Goal: Information Seeking & Learning: Compare options

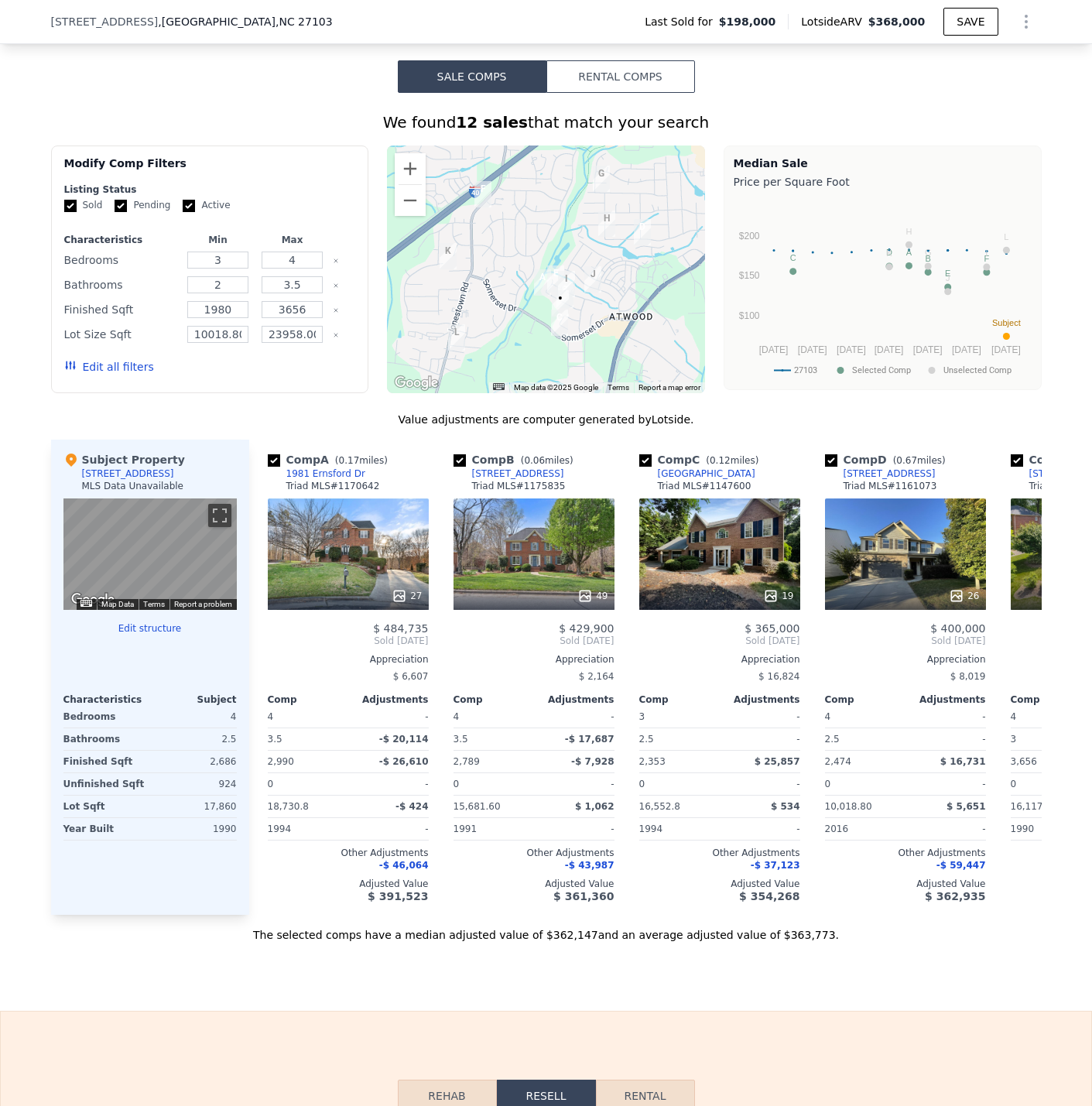
scroll to position [1233, 0]
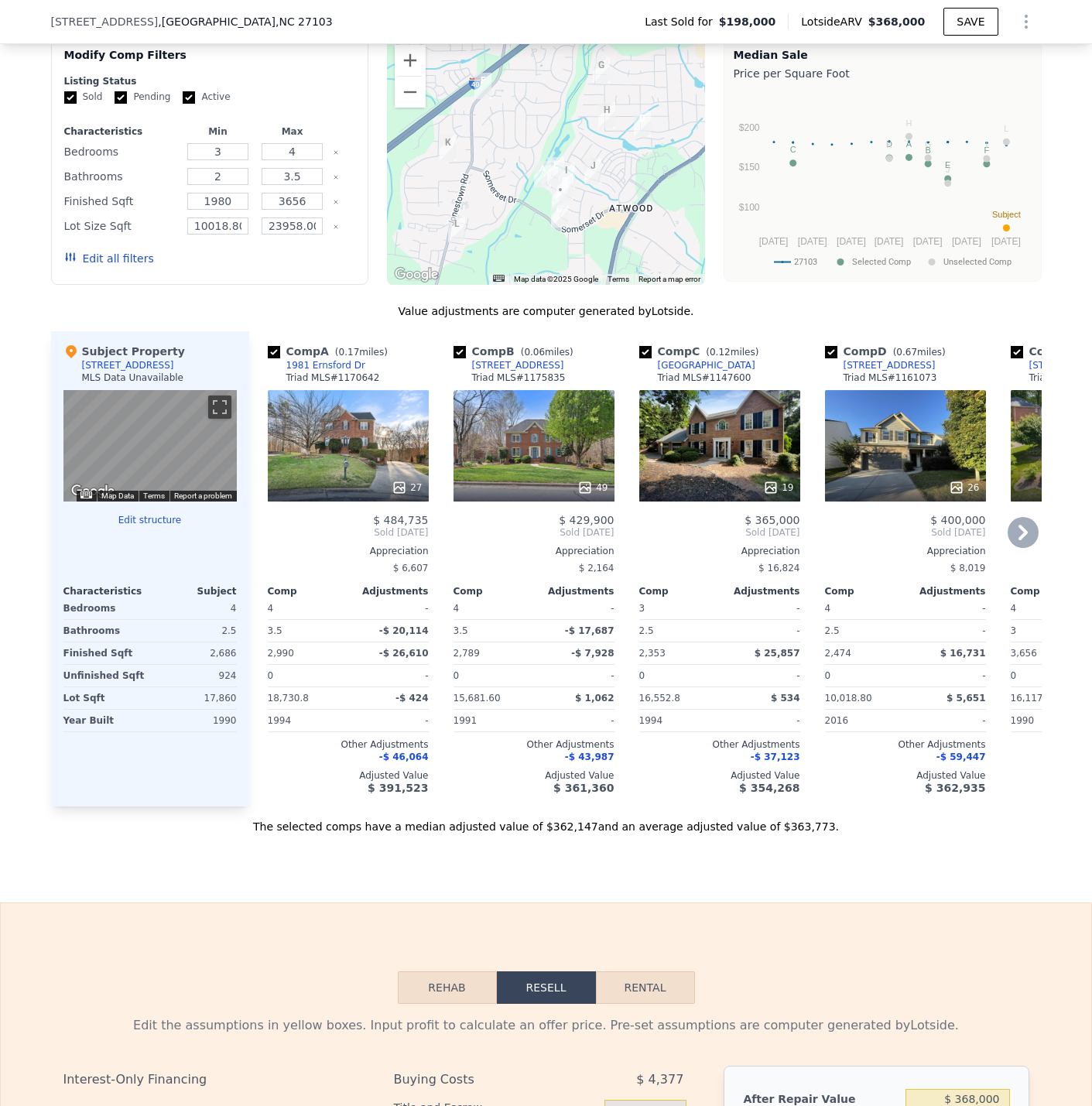
click at [530, 468] on div "49" at bounding box center [535, 445] width 161 height 111
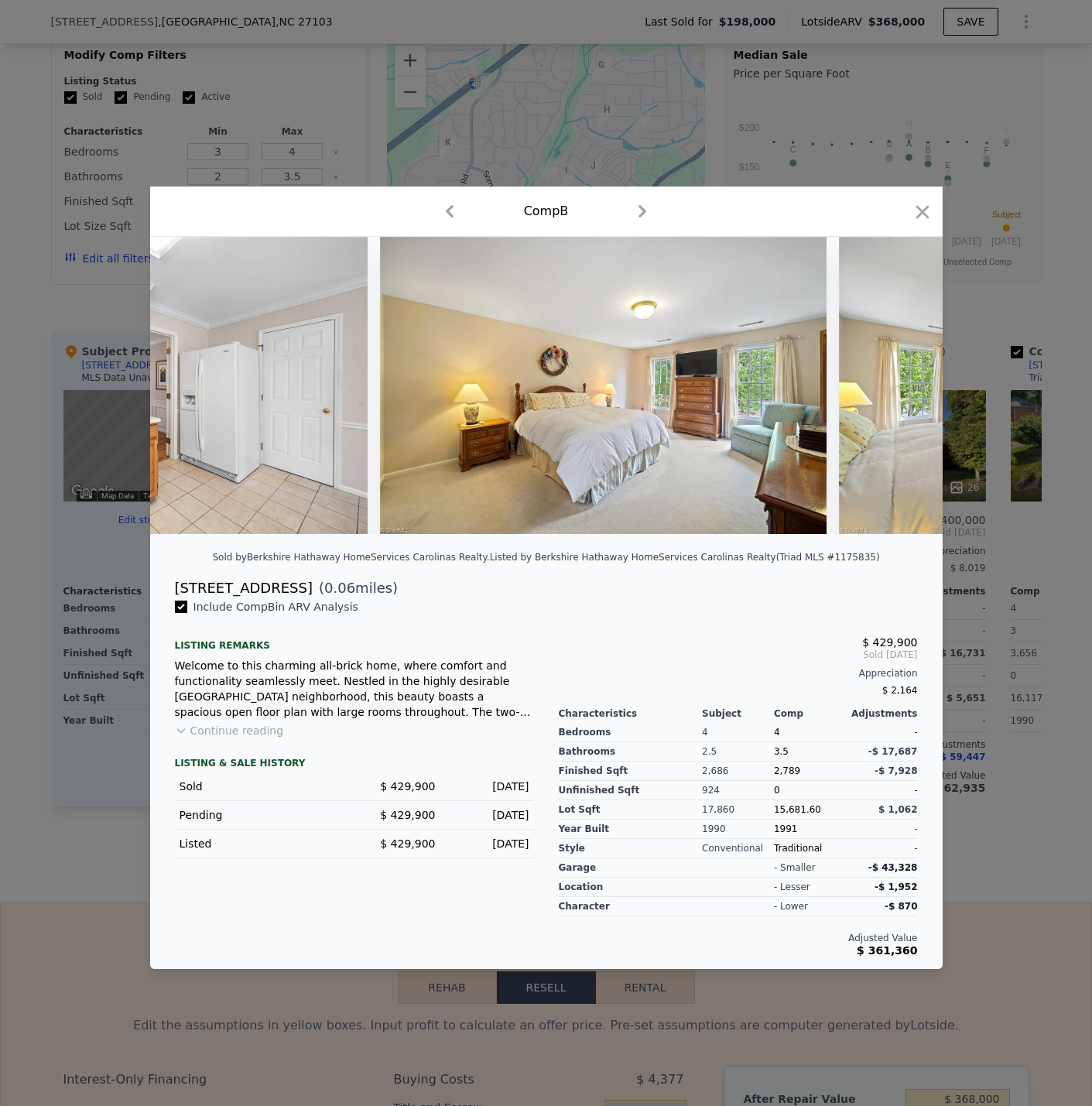
scroll to position [0, 14967]
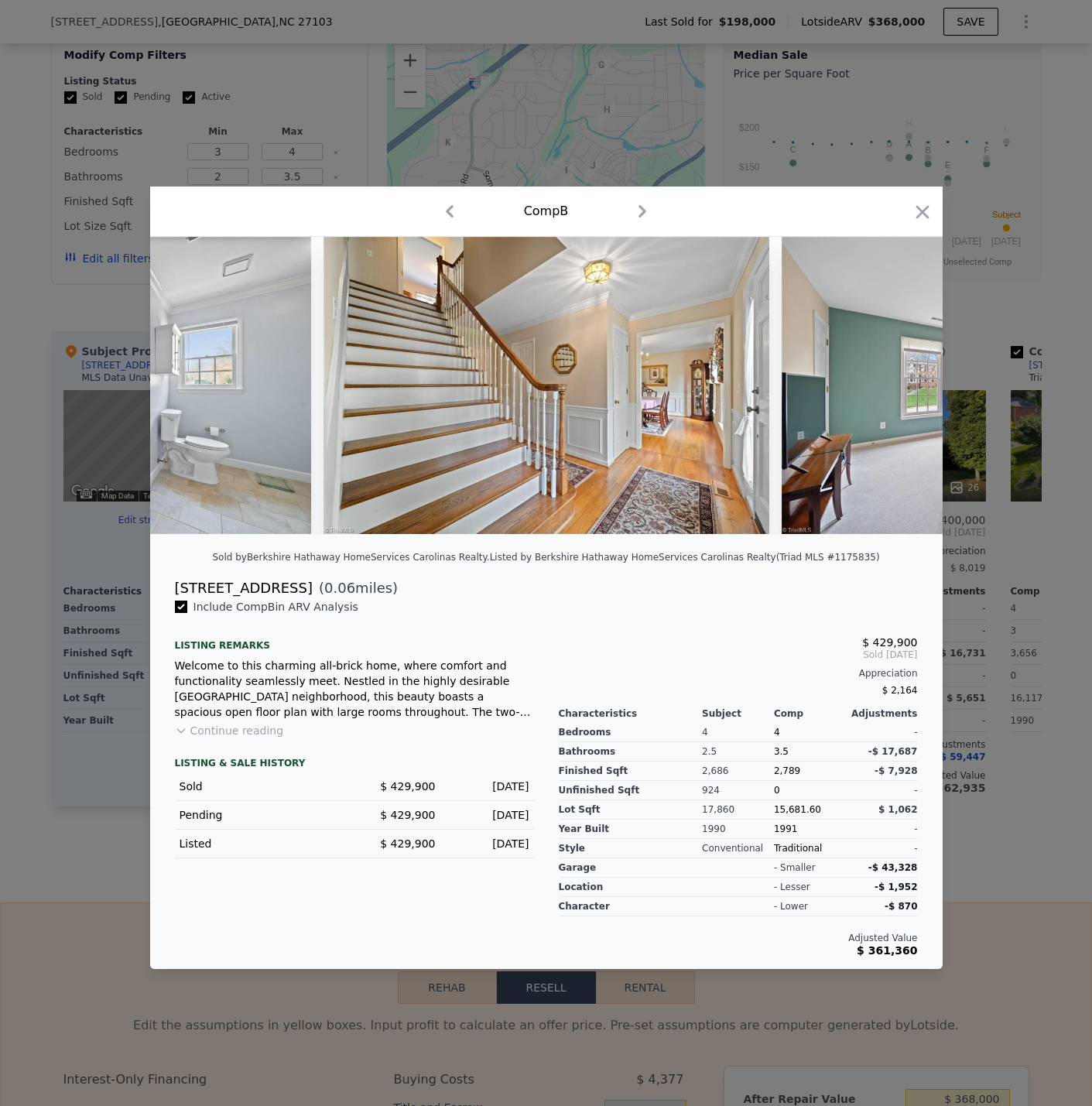
drag, startPoint x: 403, startPoint y: 644, endPoint x: 386, endPoint y: 604, distance: 43.5
click at [403, 644] on div "Listing remarks" at bounding box center [354, 640] width 359 height 25
drag, startPoint x: 396, startPoint y: 593, endPoint x: 379, endPoint y: 593, distance: 17.0
click at [392, 593] on div "[STREET_ADDRESS] ( 0.06 miles)" at bounding box center [547, 588] width 768 height 22
drag, startPoint x: 299, startPoint y: 597, endPoint x: 175, endPoint y: 594, distance: 124.0
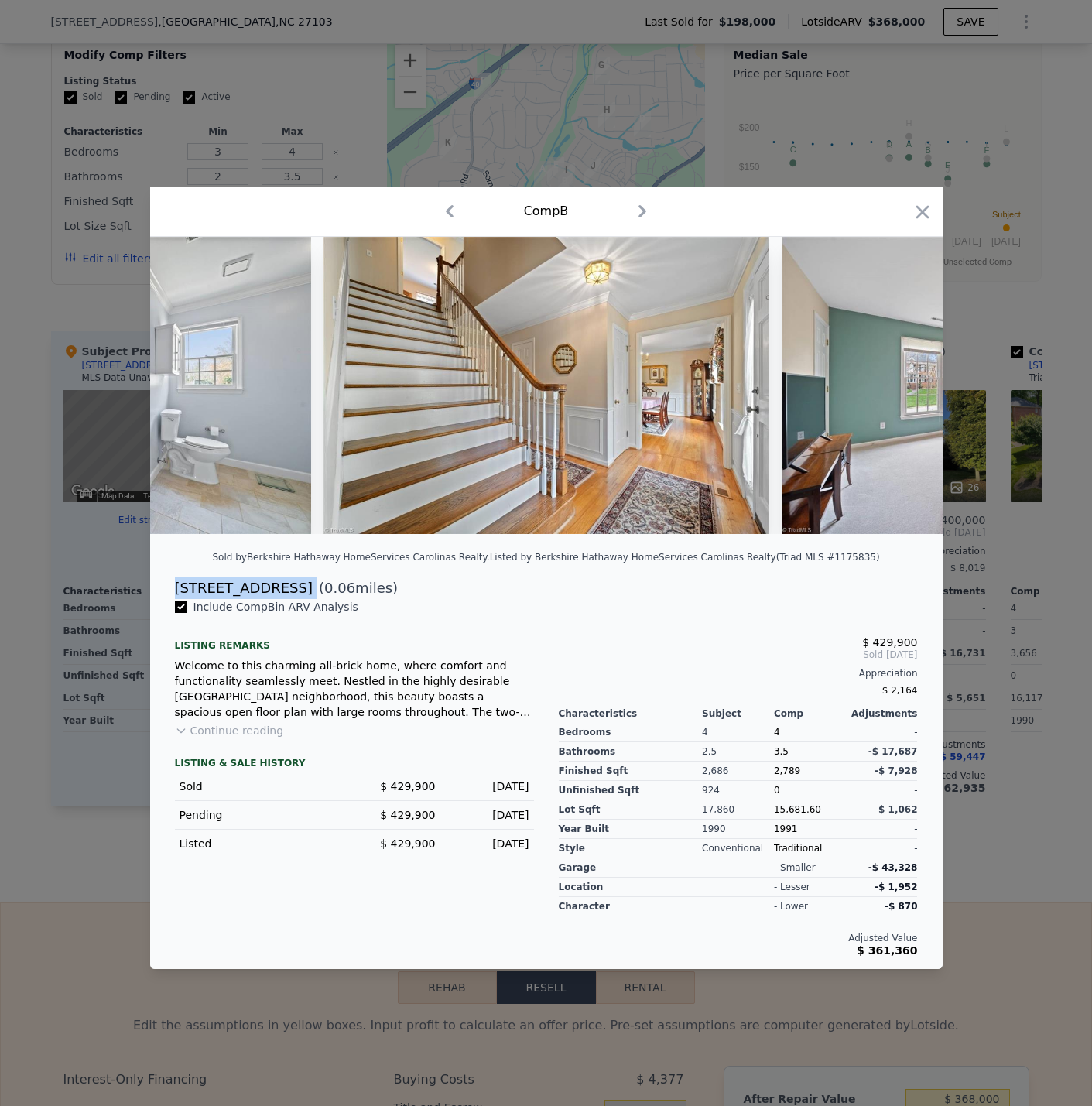
click at [175, 594] on div "[STREET_ADDRESS] ( 0.06 miles)" at bounding box center [547, 588] width 768 height 22
copy div "[STREET_ADDRESS]"
click at [999, 912] on div at bounding box center [546, 553] width 1092 height 1106
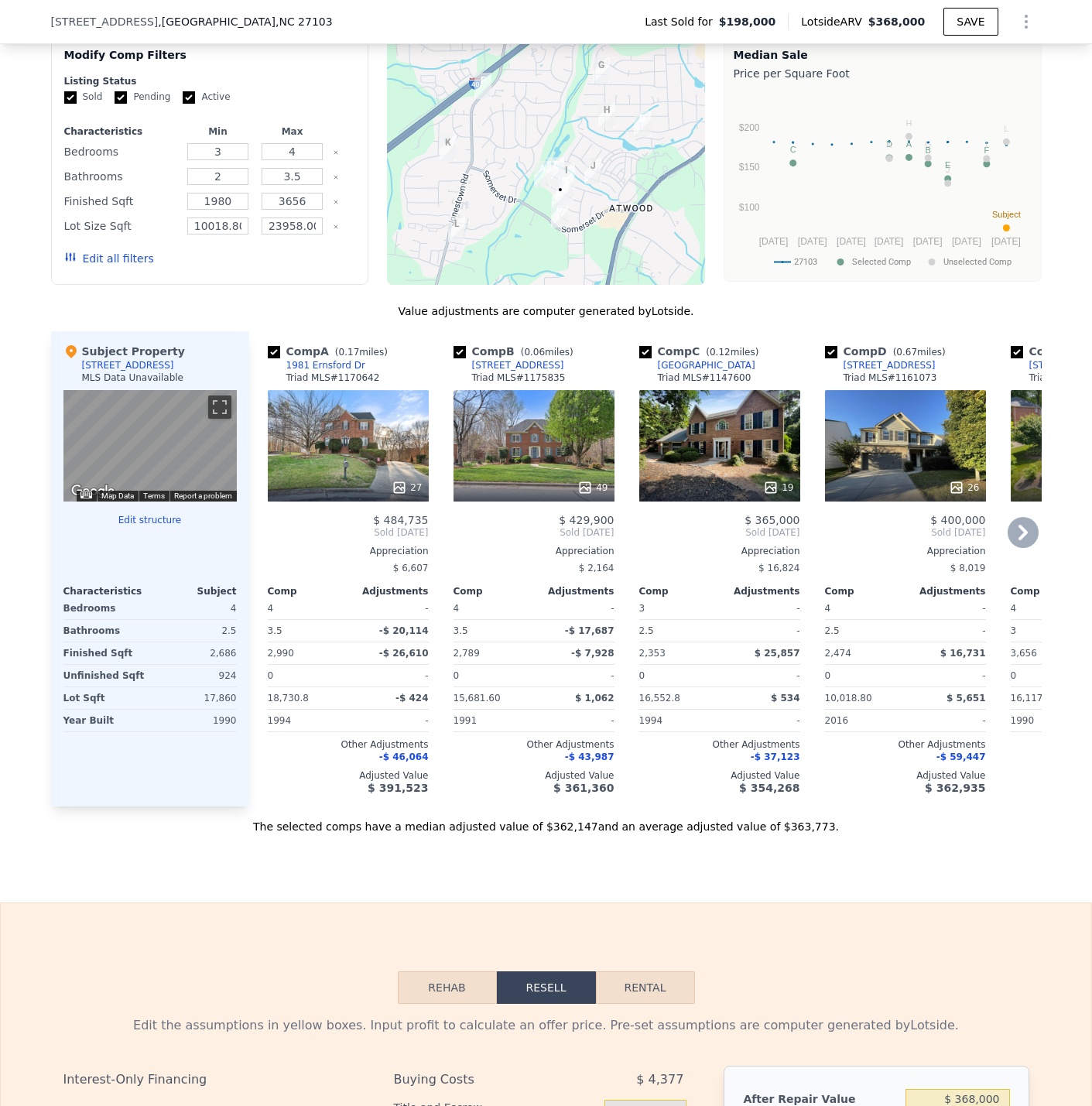
click at [334, 450] on div "27" at bounding box center [349, 445] width 161 height 111
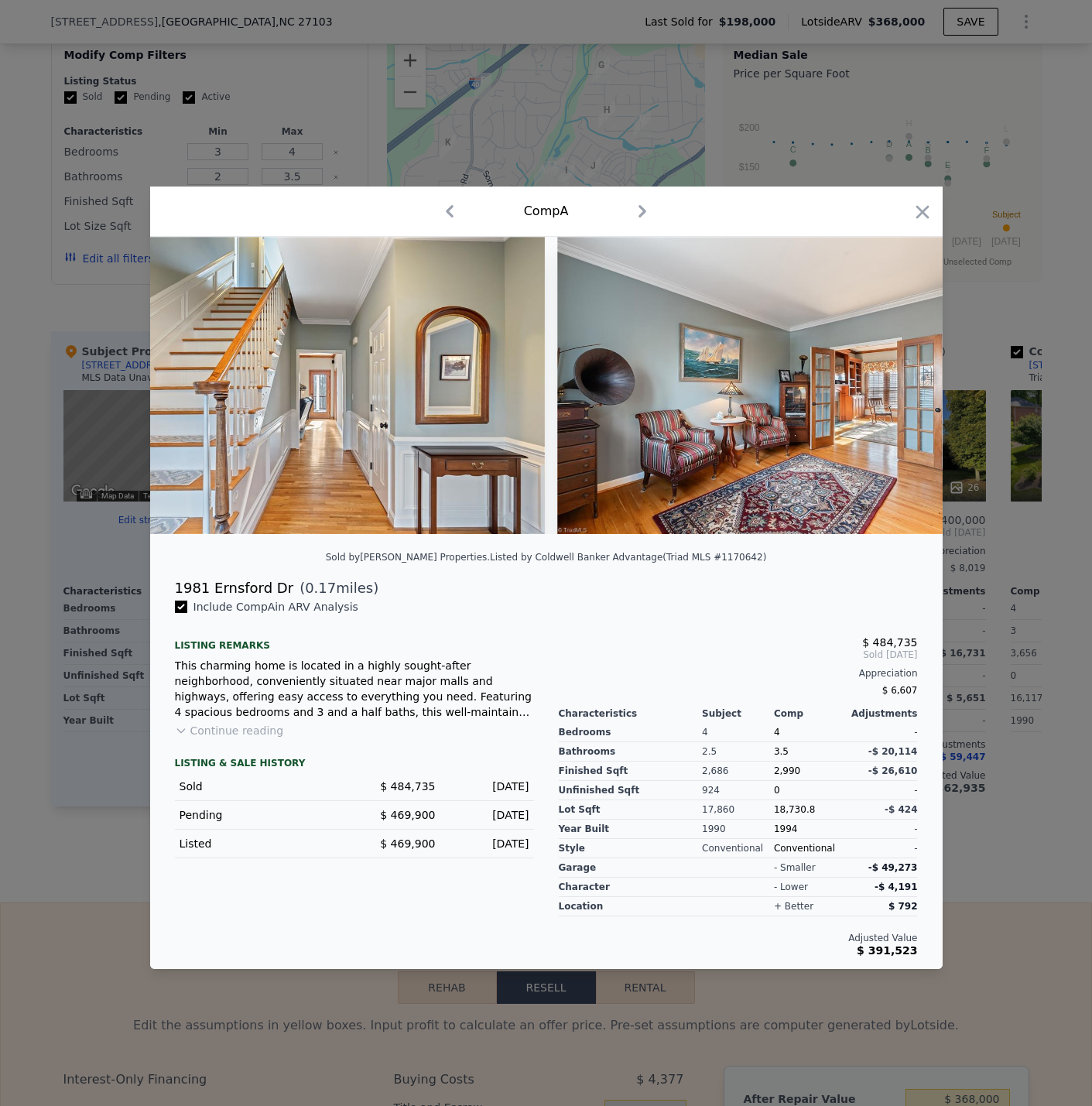
scroll to position [0, 363]
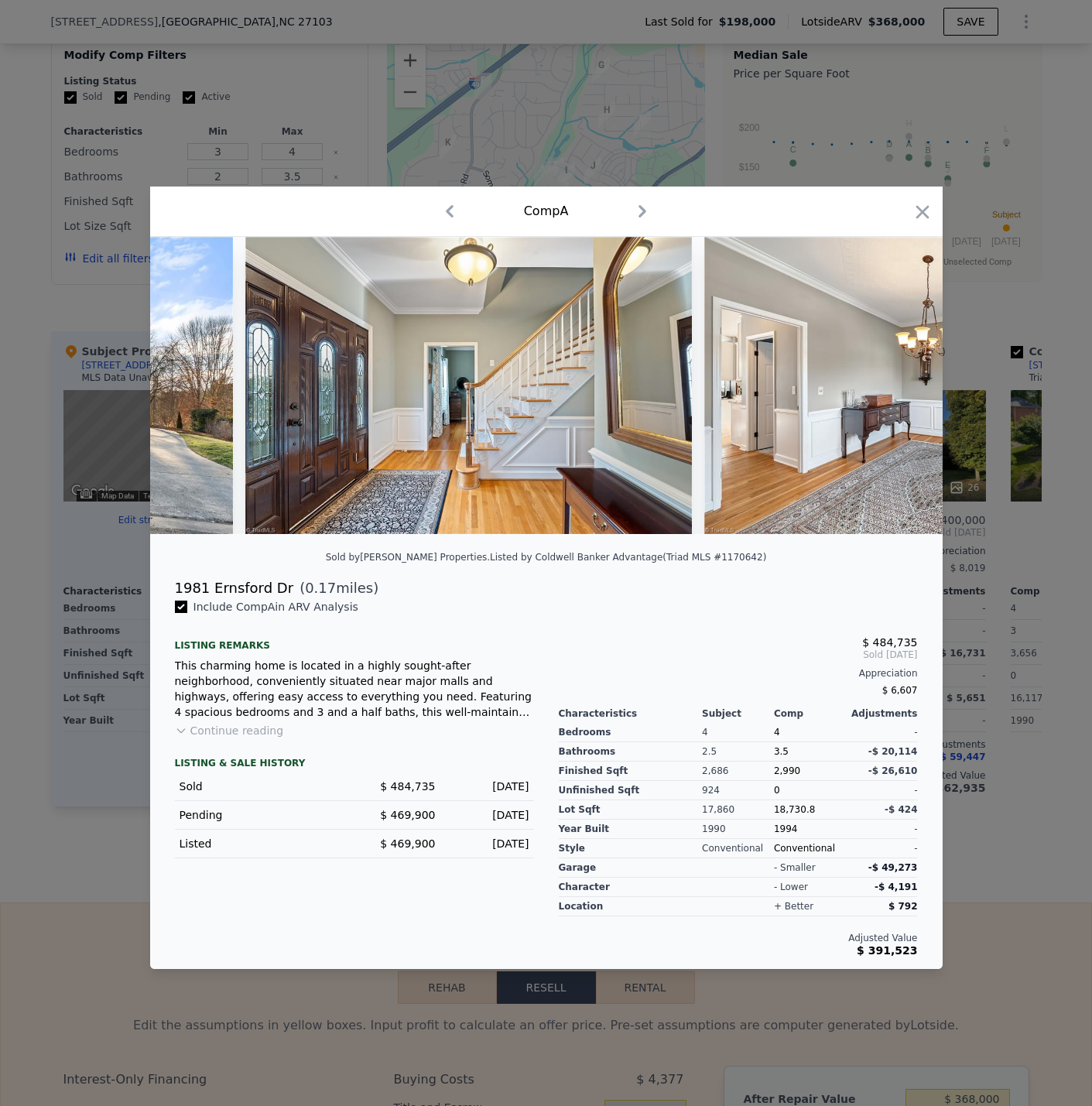
click at [990, 886] on div at bounding box center [546, 553] width 1092 height 1106
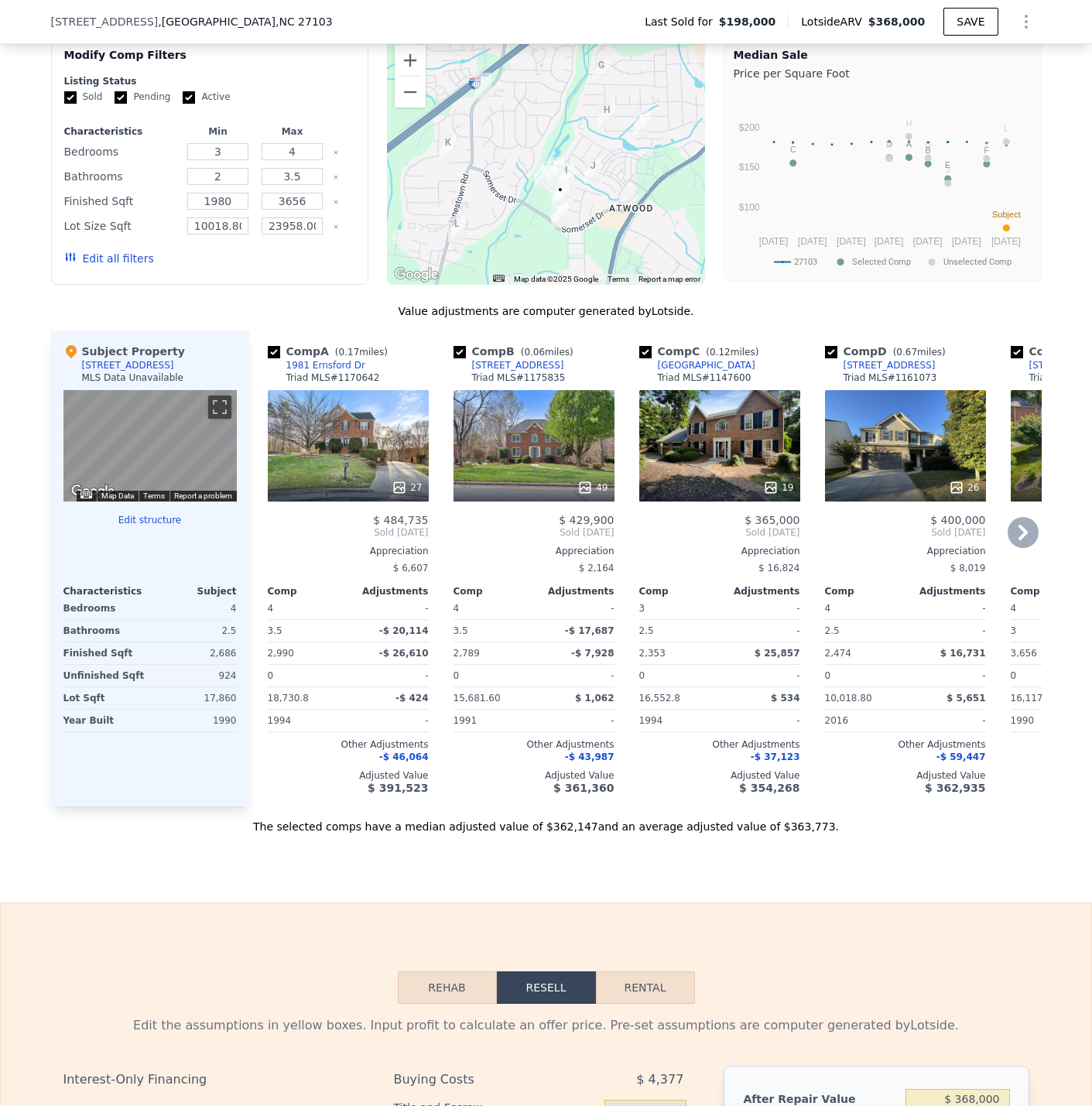
click at [679, 495] on div "19" at bounding box center [720, 487] width 148 height 15
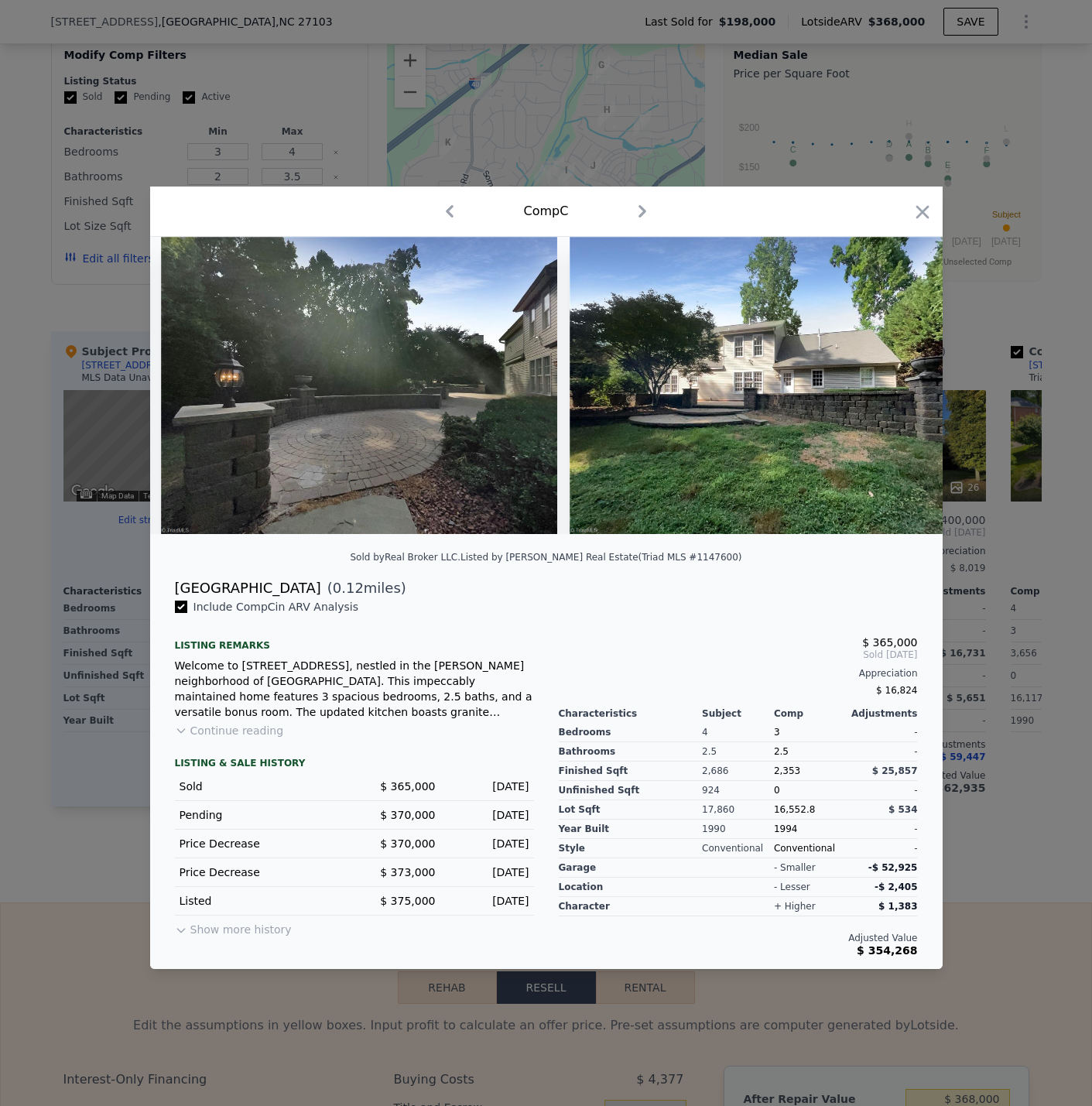
scroll to position [0, 6905]
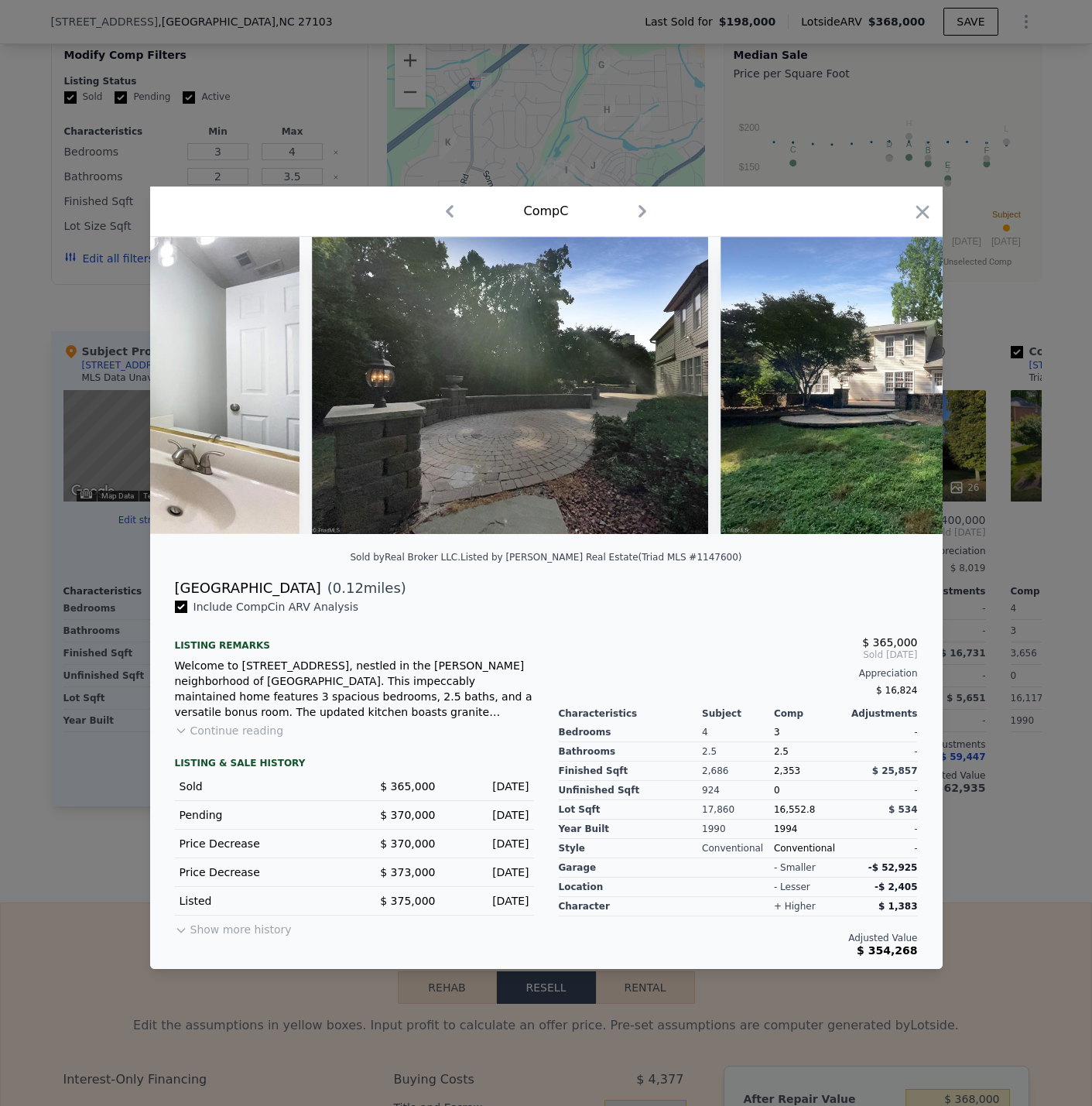
click at [249, 738] on button "Continue reading" at bounding box center [230, 731] width 109 height 15
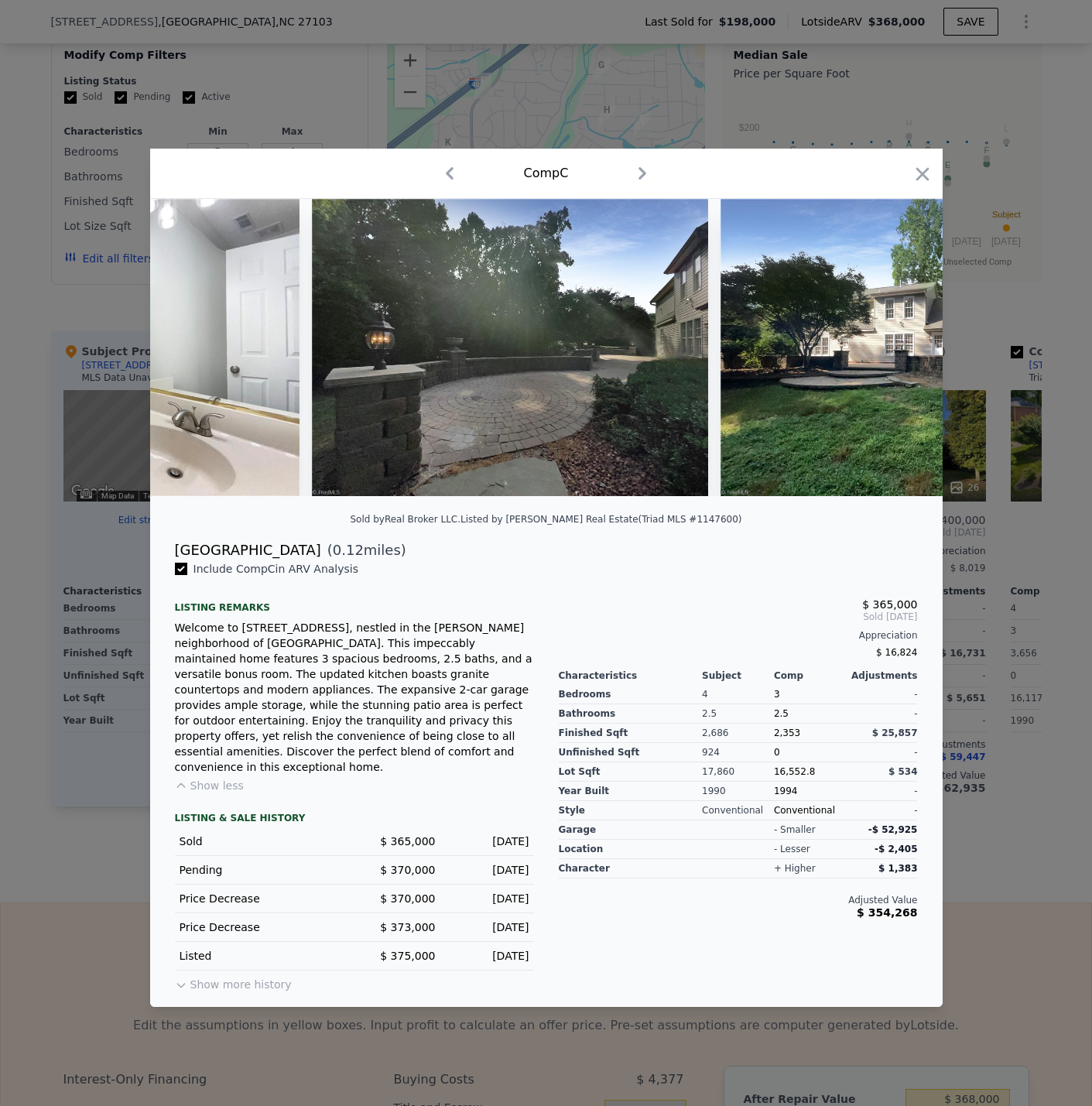
click at [1038, 639] on div at bounding box center [546, 553] width 1092 height 1106
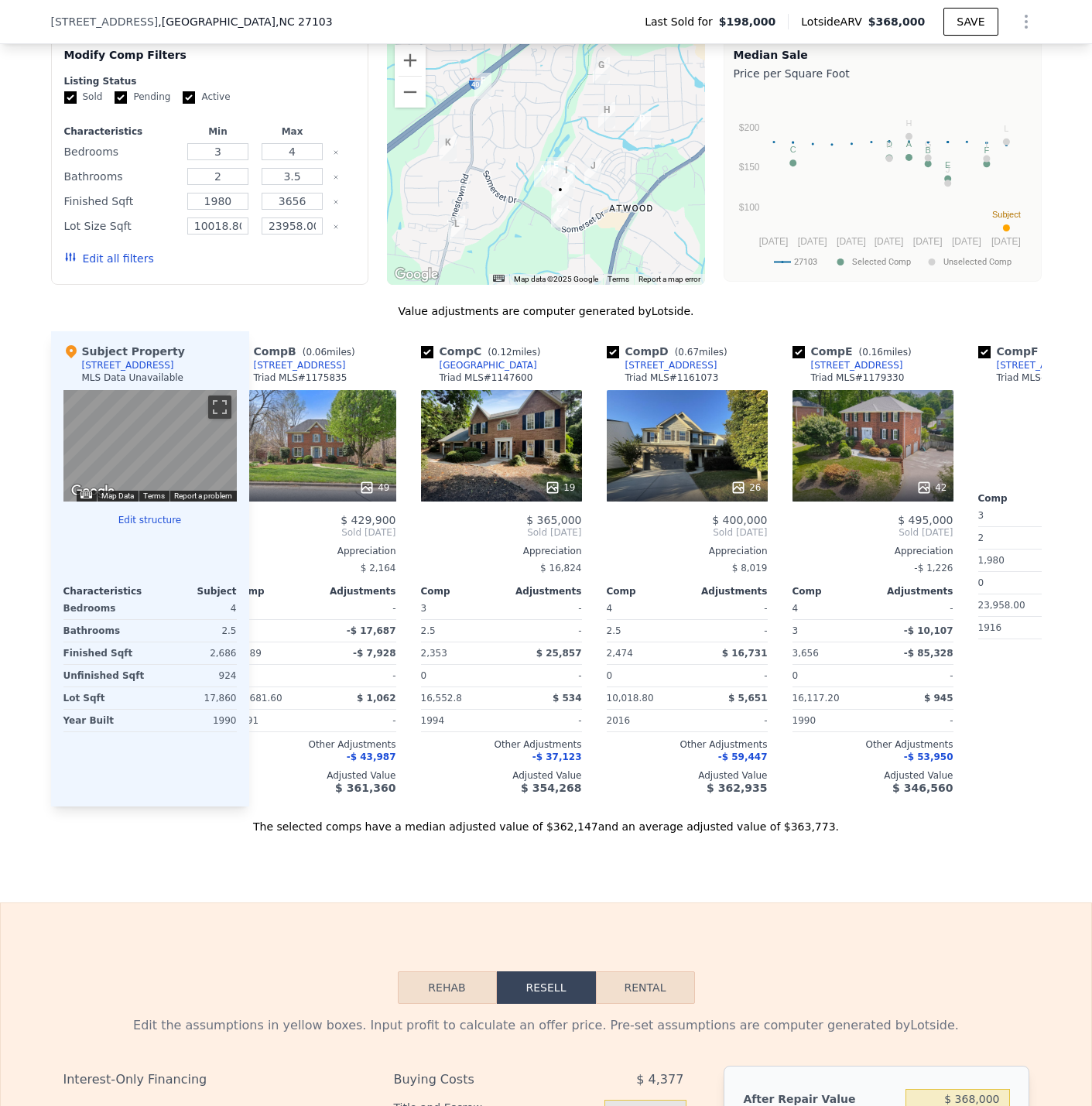
scroll to position [0, 512]
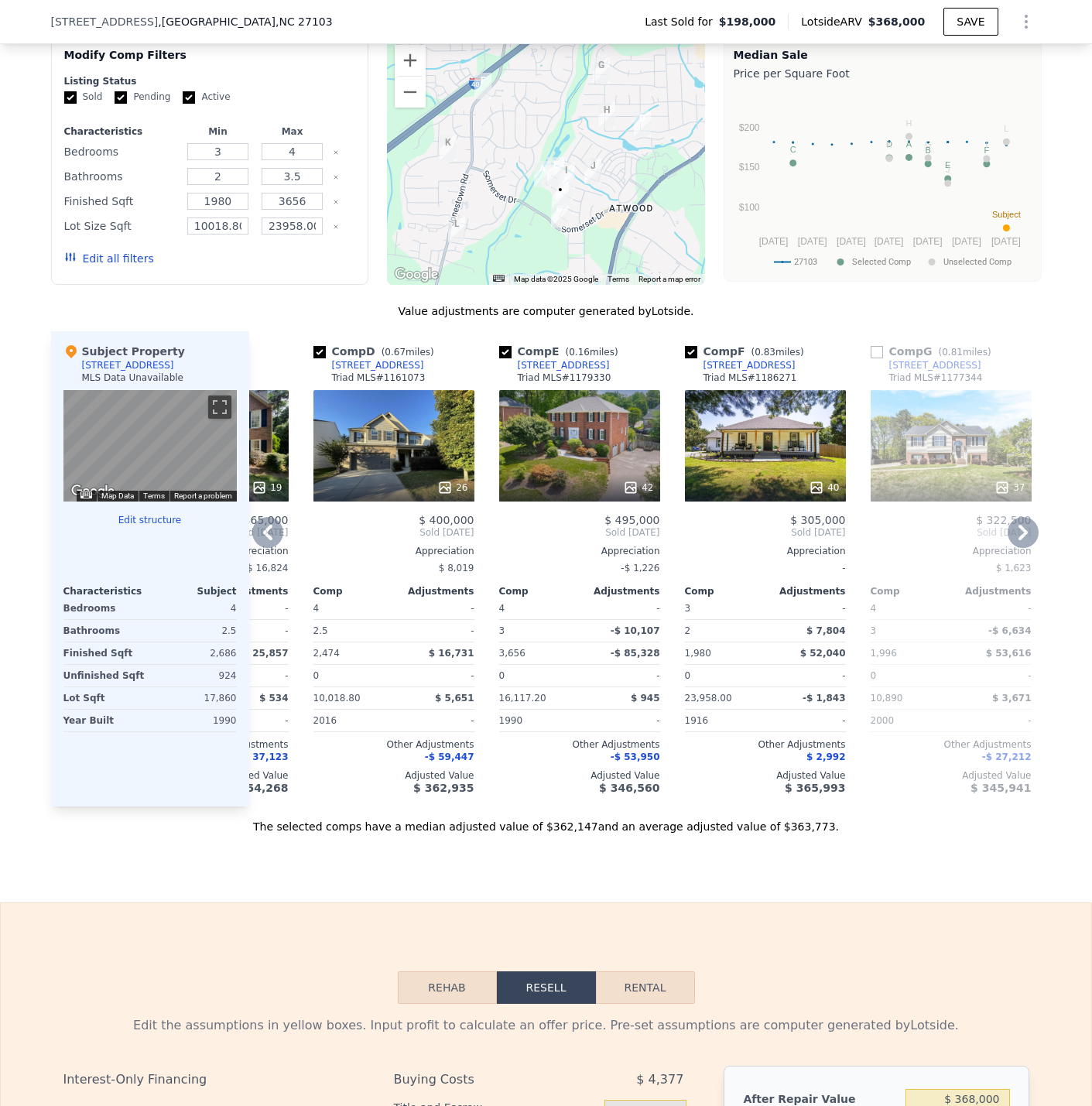
click at [612, 462] on div "42" at bounding box center [580, 445] width 161 height 111
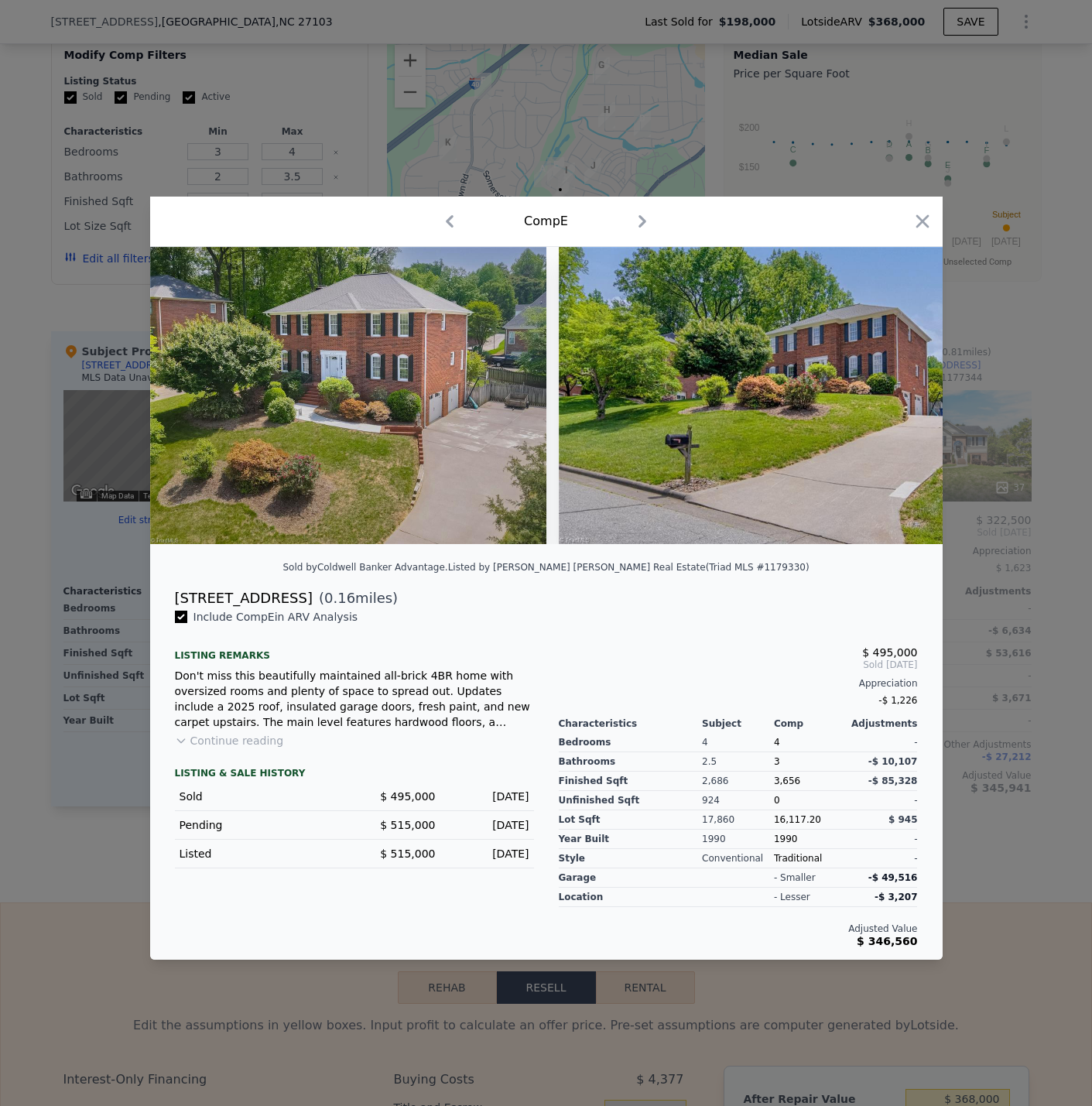
drag, startPoint x: 390, startPoint y: 604, endPoint x: 166, endPoint y: 595, distance: 224.2
click at [166, 595] on div "[STREET_ADDRESS] ( 0.16 miles)" at bounding box center [547, 598] width 768 height 22
click at [175, 602] on div "[STREET_ADDRESS]" at bounding box center [244, 598] width 138 height 22
click at [172, 602] on div "[STREET_ADDRESS] ( 0.16 miles)" at bounding box center [547, 598] width 768 height 22
drag, startPoint x: 172, startPoint y: 602, endPoint x: 301, endPoint y: 602, distance: 129.0
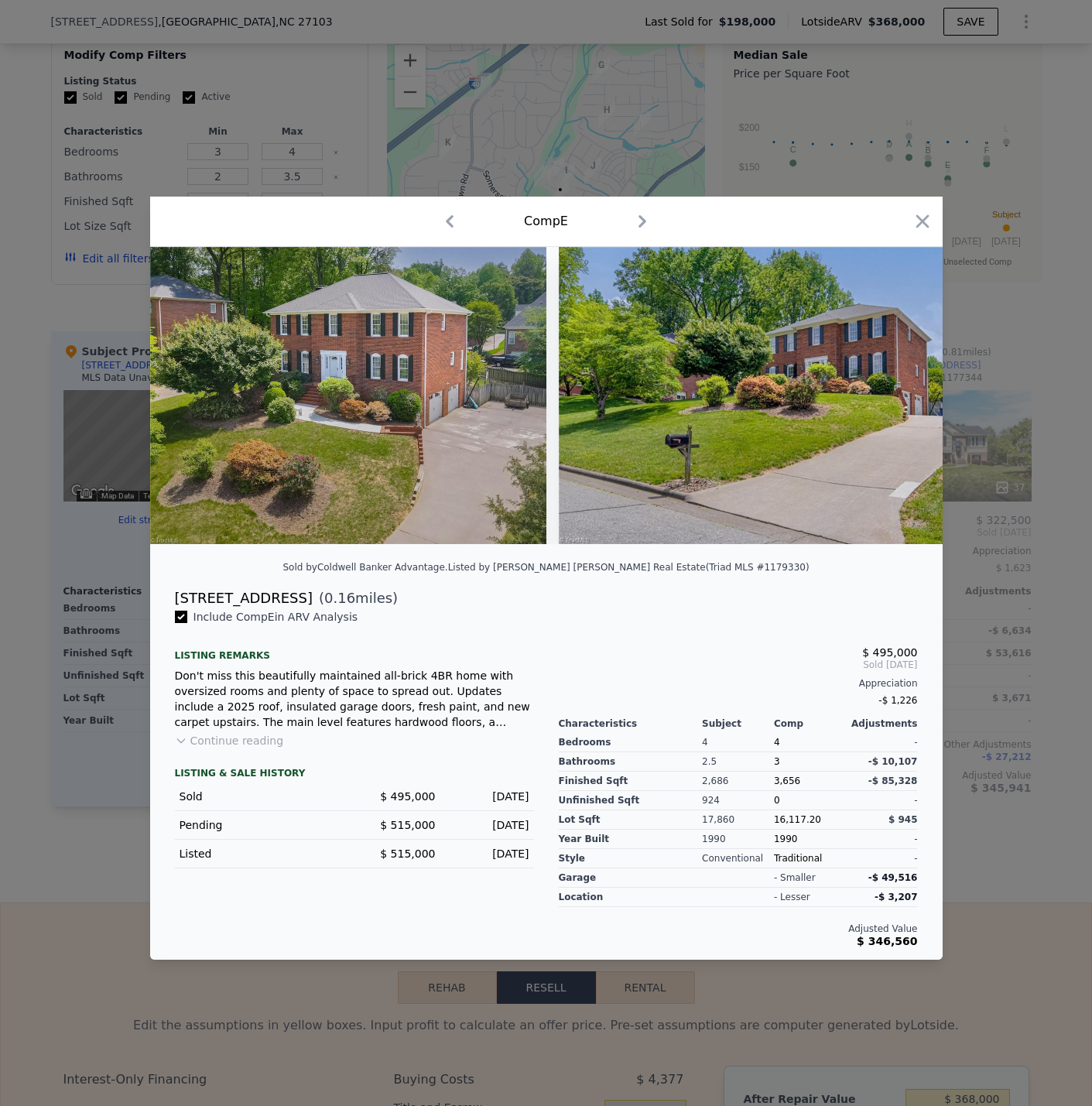
click at [301, 602] on div "[STREET_ADDRESS] ( 0.16 miles)" at bounding box center [547, 598] width 768 height 22
click at [1060, 741] on div at bounding box center [546, 553] width 1092 height 1106
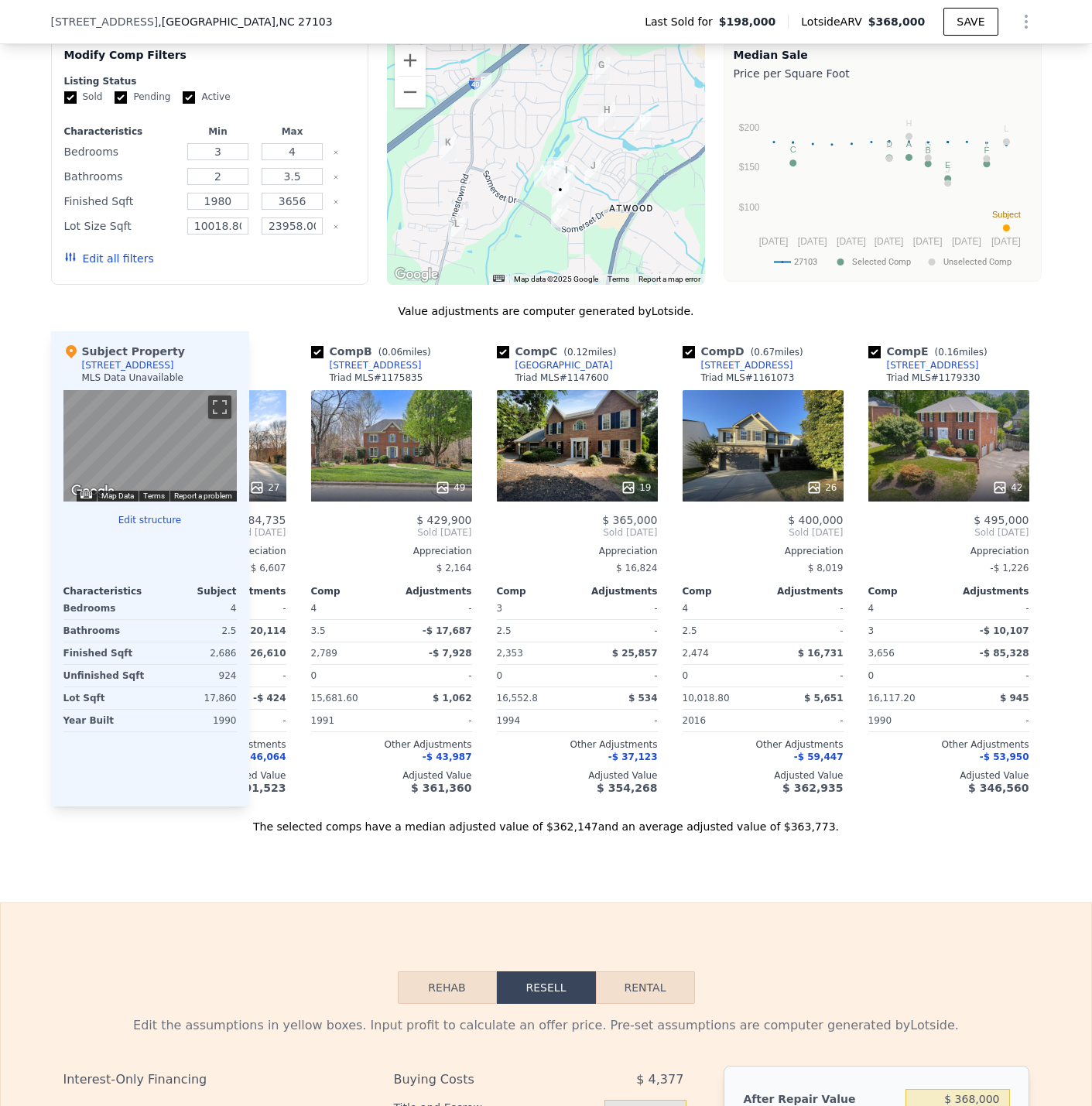
scroll to position [0, 82]
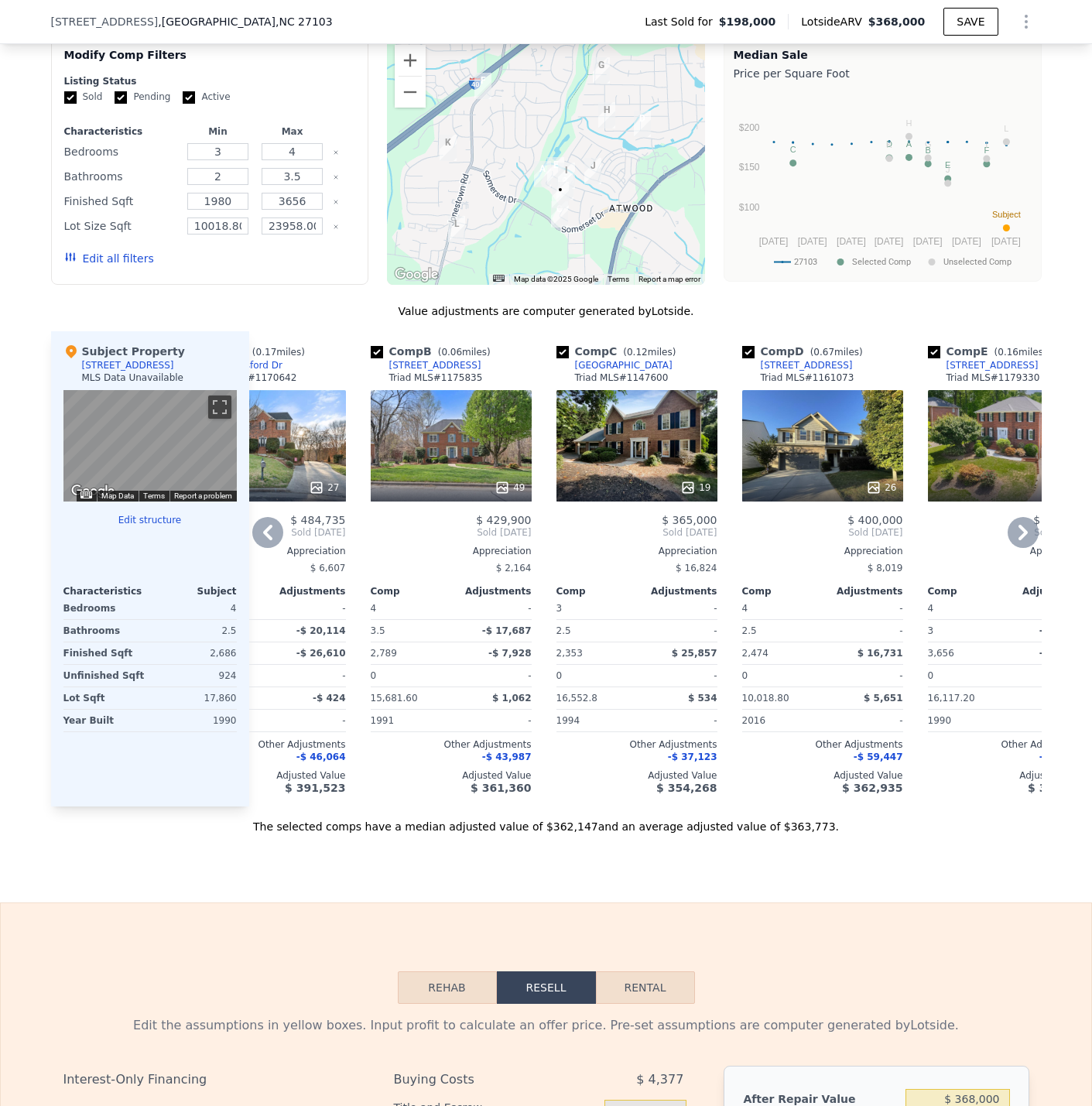
click at [790, 463] on div "26" at bounding box center [823, 445] width 161 height 111
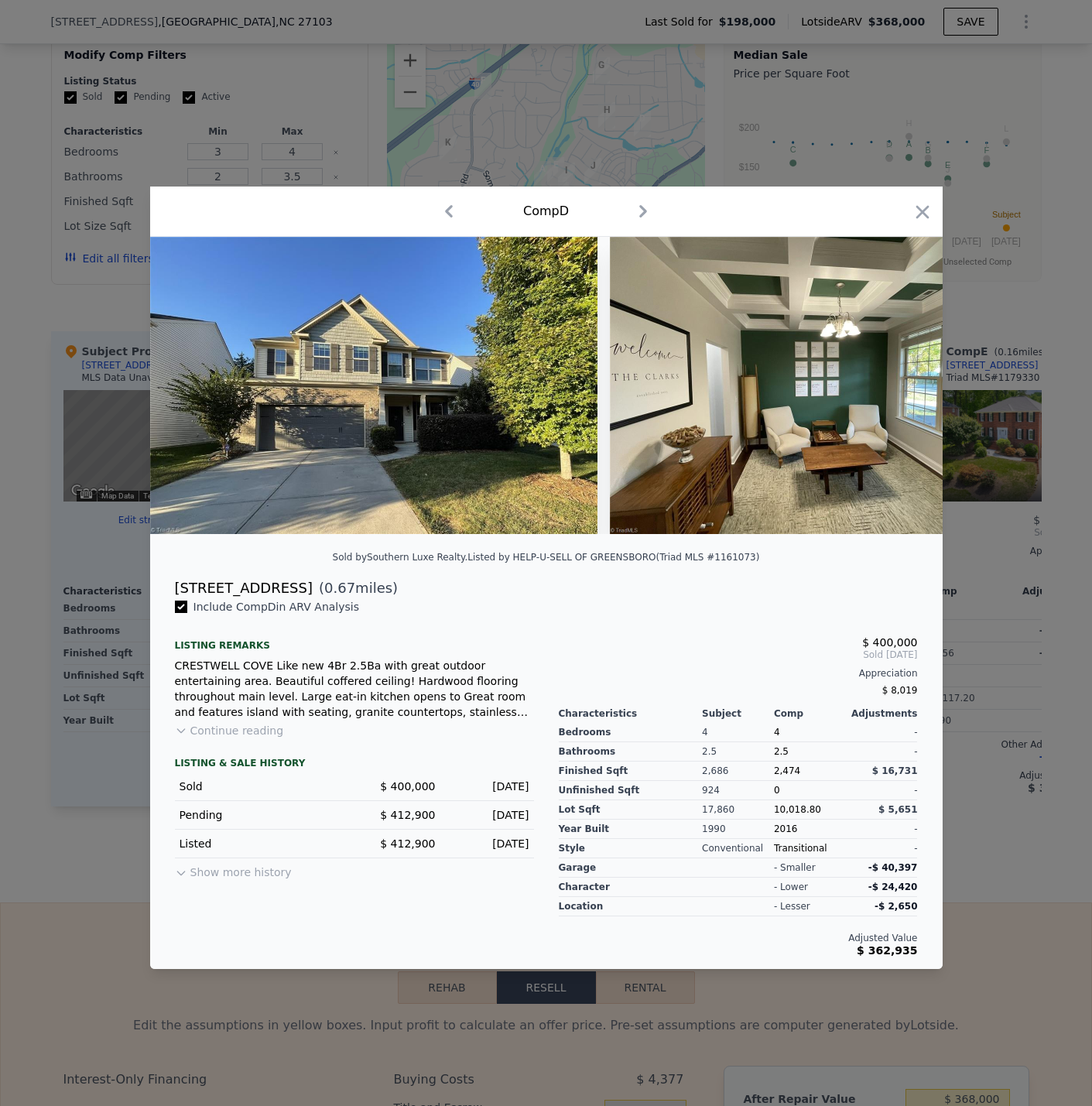
click at [88, 890] on div at bounding box center [546, 553] width 1092 height 1106
